Goal: Navigation & Orientation: Find specific page/section

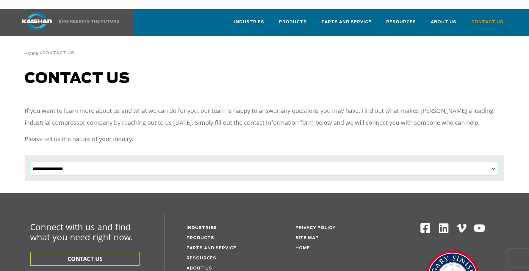
click at [495, 162] on select "**********" at bounding box center [265, 169] width 468 height 14
click at [485, 45] on div "Home > Contact Us" at bounding box center [264, 47] width 487 height 23
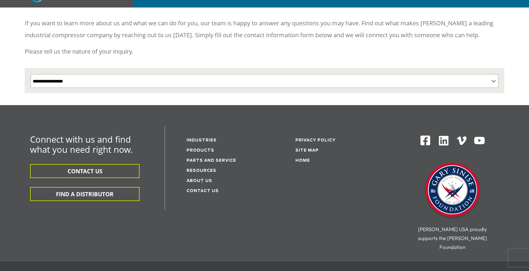
scroll to position [89, 0]
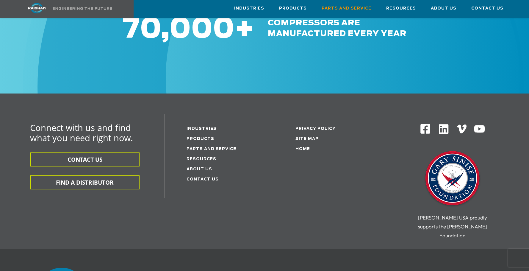
scroll to position [744, 0]
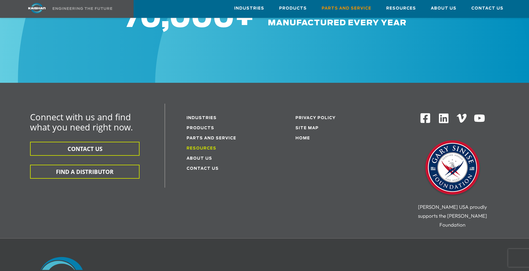
click at [206, 146] on link "Resources" at bounding box center [202, 148] width 30 height 4
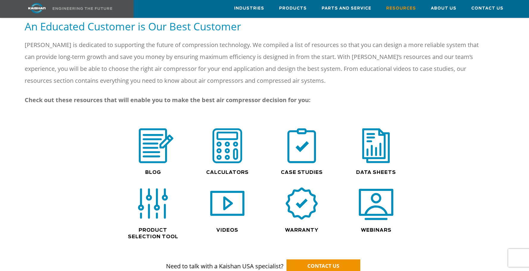
scroll to position [327, 0]
click at [378, 203] on img at bounding box center [376, 203] width 38 height 38
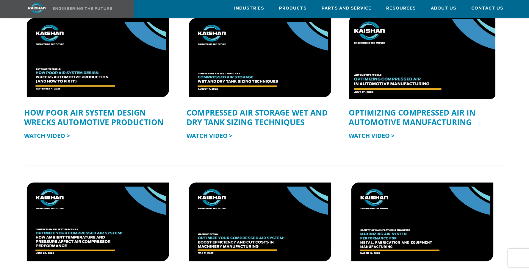
scroll to position [149, 0]
